Goal: Navigation & Orientation: Go to known website

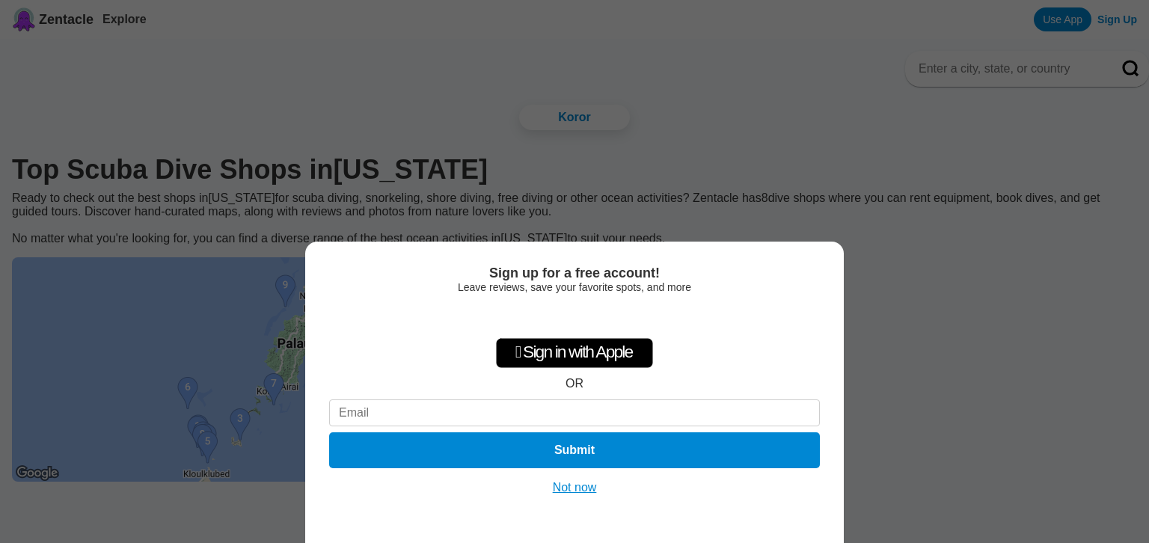
click at [589, 486] on button "Not now" at bounding box center [574, 487] width 53 height 15
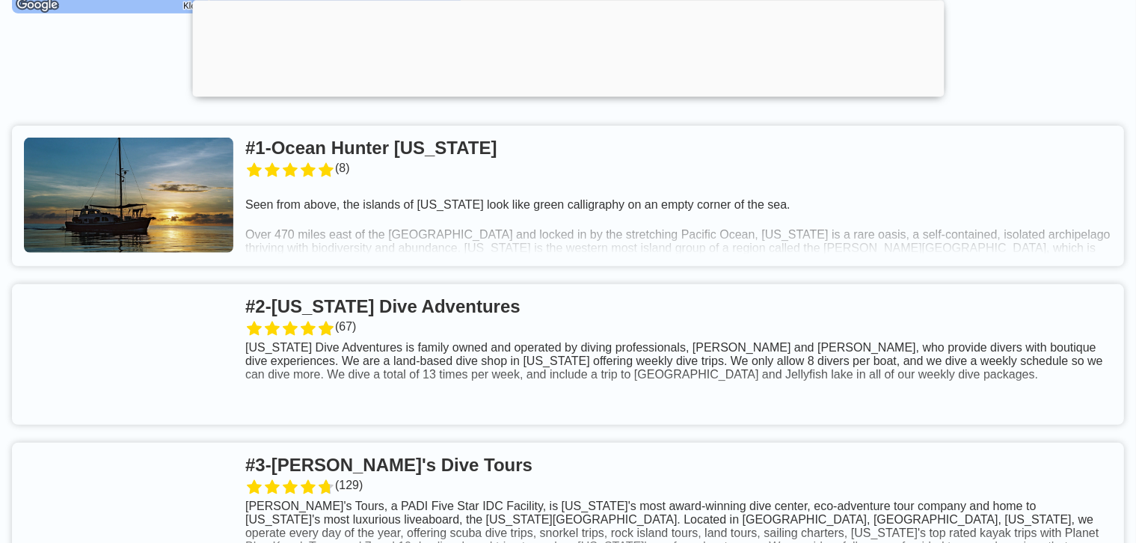
scroll to position [577, 0]
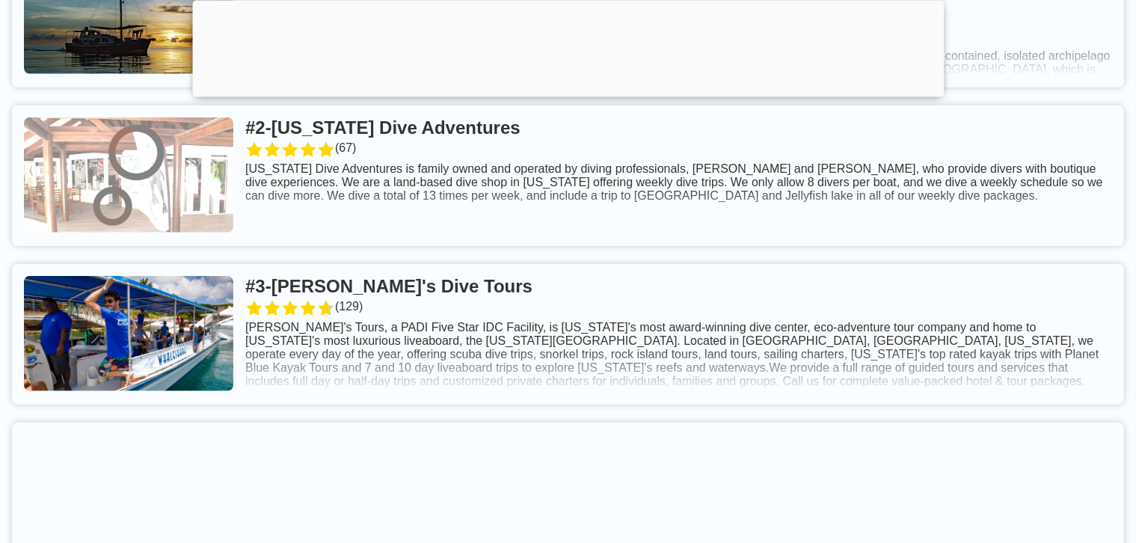
scroll to position [826, 0]
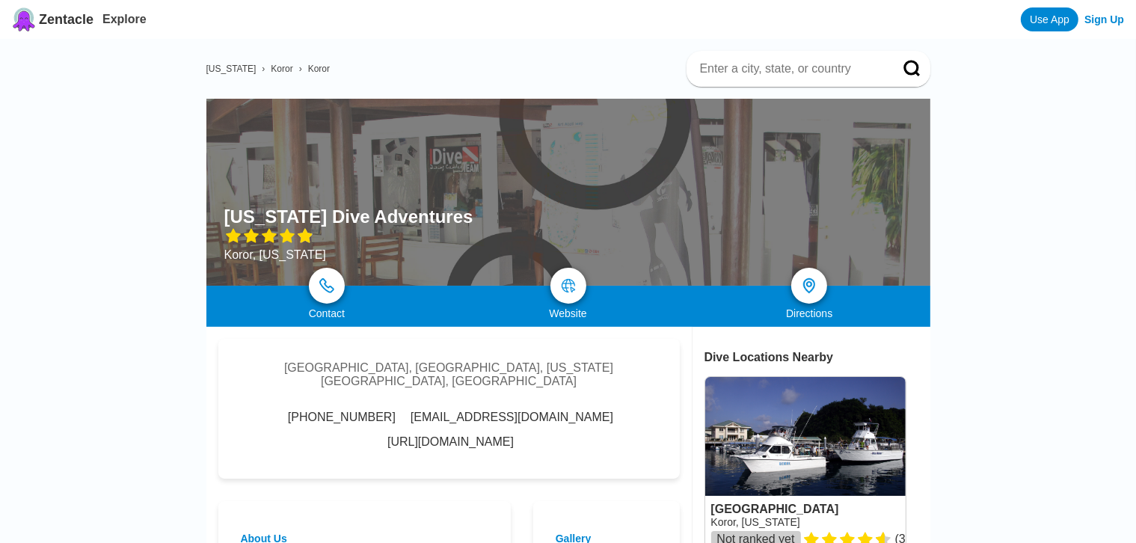
click at [514, 437] on link "http://www.palaudiveadventures.com/" at bounding box center [450, 441] width 126 height 13
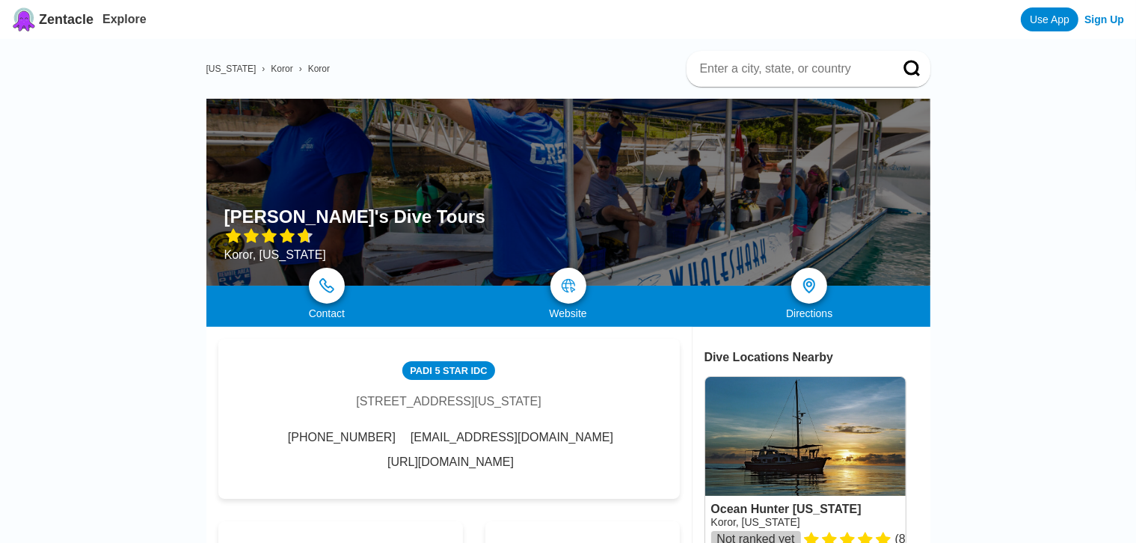
click at [509, 469] on link "http://www.samstours.com/" at bounding box center [450, 461] width 126 height 13
